Goal: Navigation & Orientation: Find specific page/section

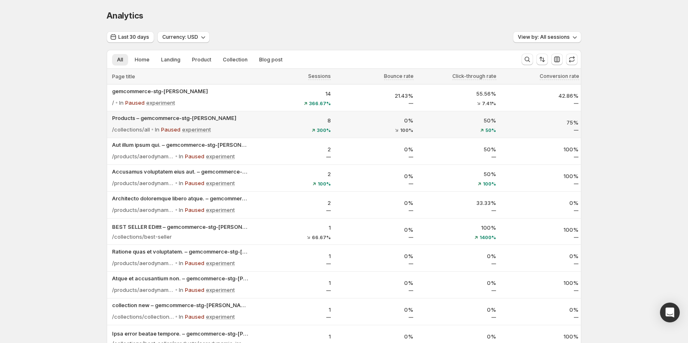
click at [281, 130] on div "300%" at bounding box center [292, 130] width 78 height 5
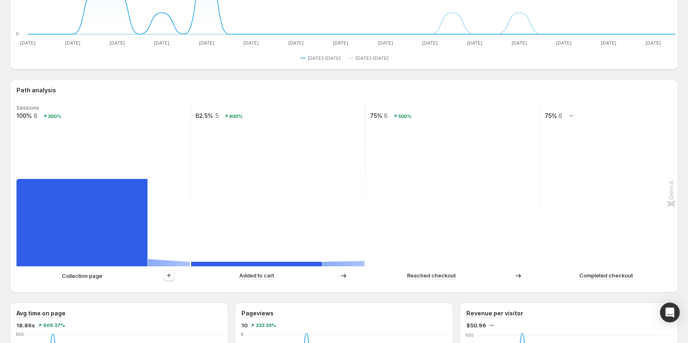
scroll to position [124, 0]
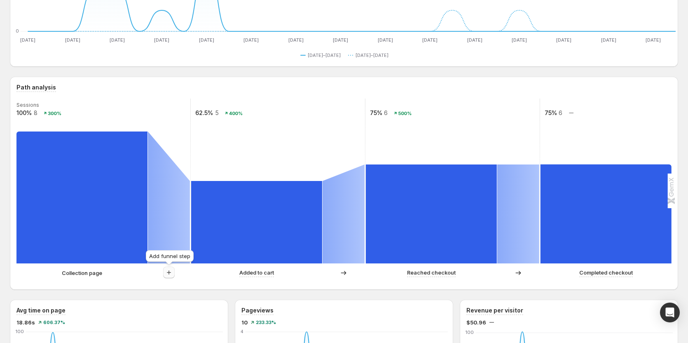
click at [169, 276] on icon "button" at bounding box center [169, 272] width 8 height 8
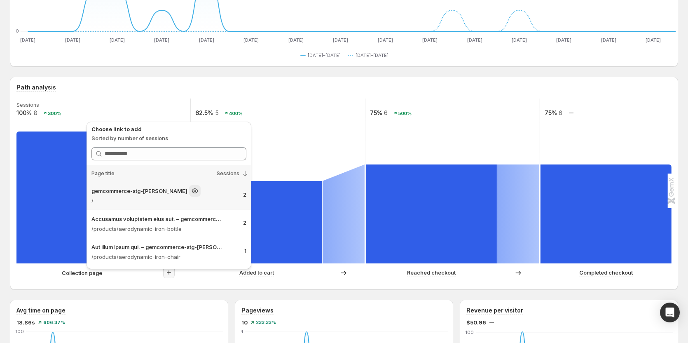
click at [135, 192] on p "gemcommerce-stg-[PERSON_NAME]" at bounding box center [139, 191] width 96 height 8
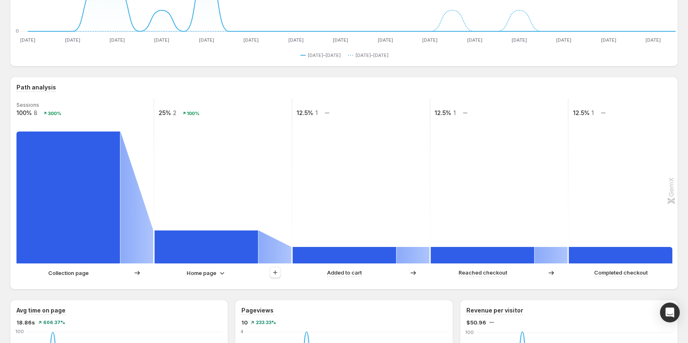
click at [205, 274] on p "Home page" at bounding box center [202, 273] width 30 height 8
